Goal: Task Accomplishment & Management: Use online tool/utility

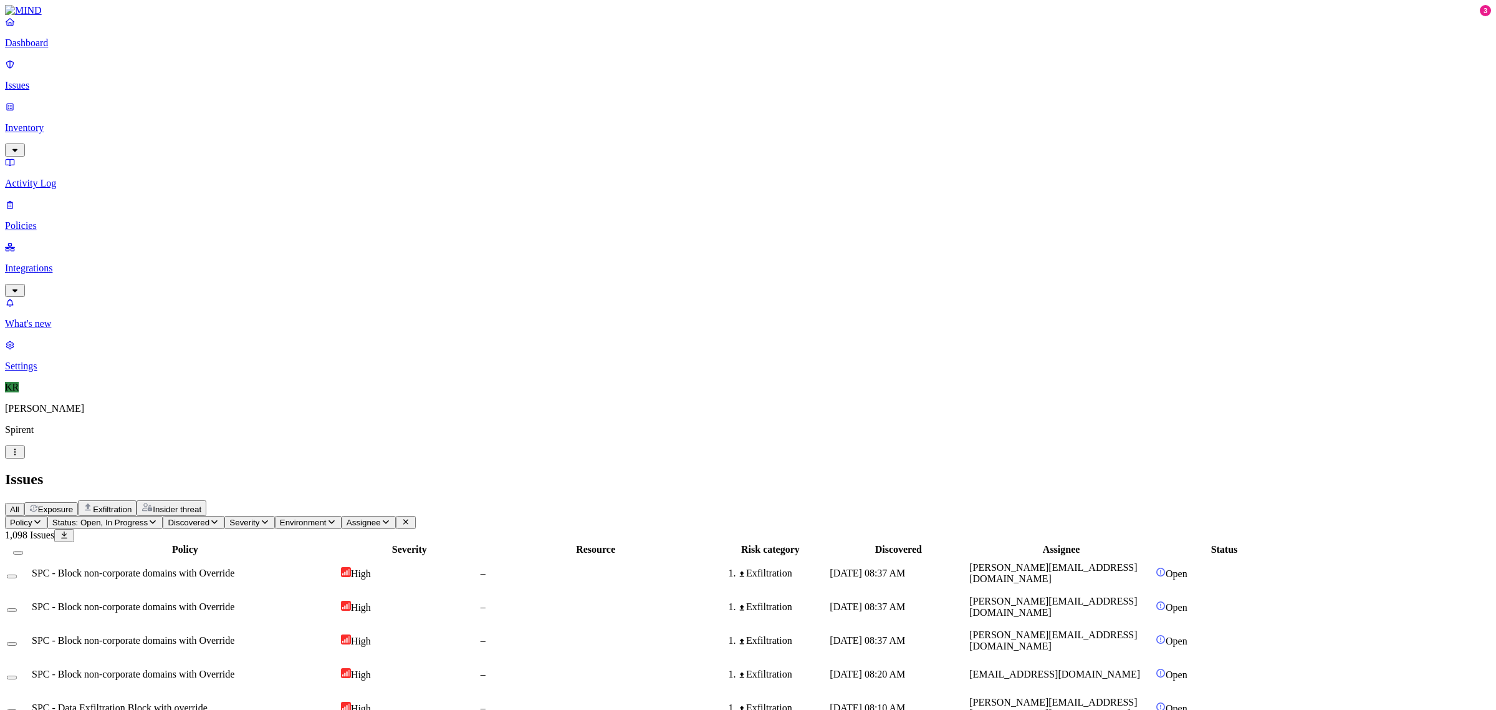
click at [381, 518] on span "Assignee" at bounding box center [364, 522] width 34 height 9
type input "[PERSON_NAME]"
click at [537, 164] on div "[PERSON_NAME][EMAIL_ADDRESS][PERSON_NAME][DOMAIN_NAME]" at bounding box center [584, 186] width 120 height 45
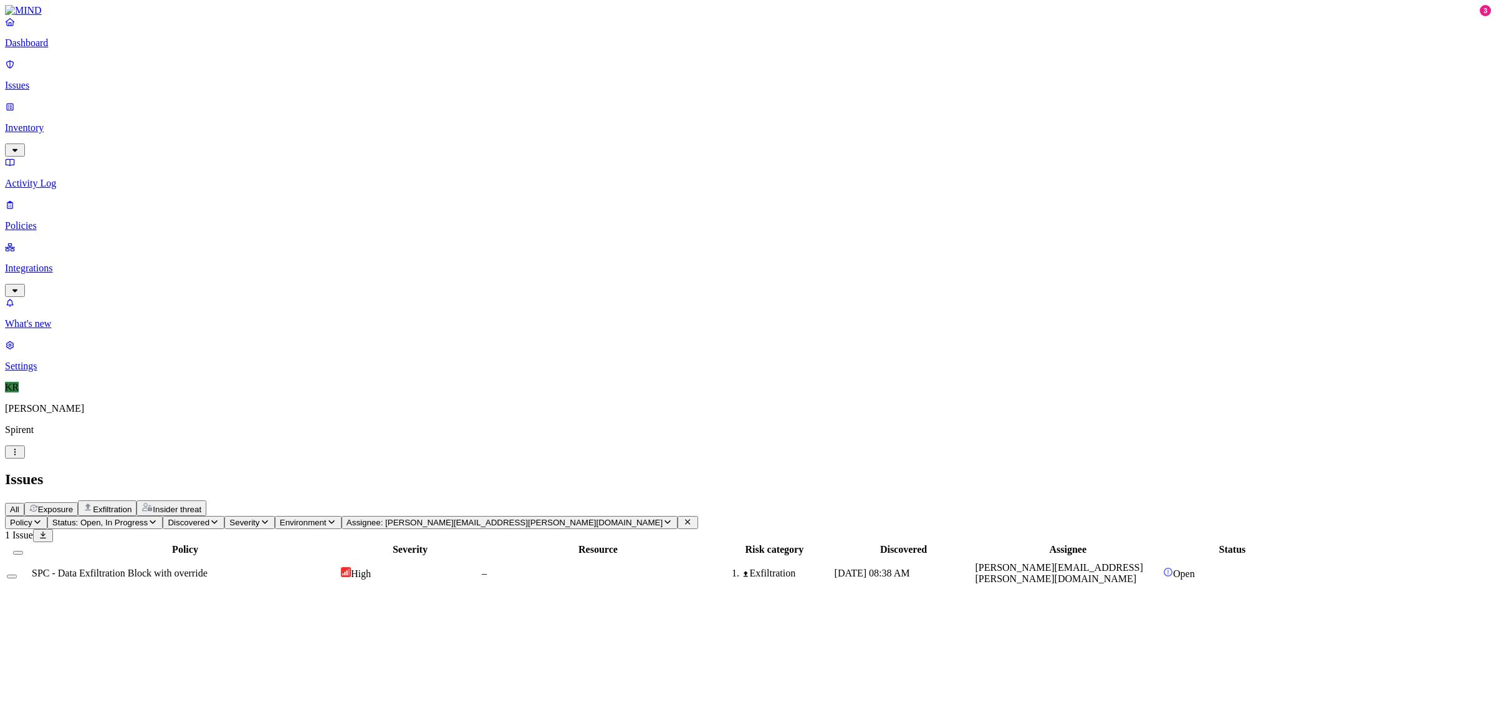
click at [1162, 557] on td "[PERSON_NAME][EMAIL_ADDRESS][PERSON_NAME][DOMAIN_NAME]" at bounding box center [1068, 573] width 187 height 32
click at [25, 600] on button "Close" at bounding box center [15, 606] width 20 height 13
click at [58, 329] on p "What's new" at bounding box center [748, 323] width 1487 height 11
